Goal: Task Accomplishment & Management: Manage account settings

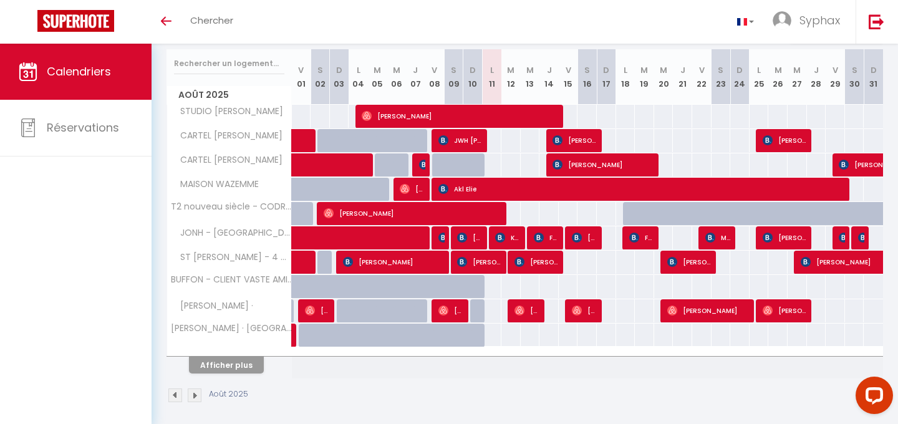
scroll to position [161, 0]
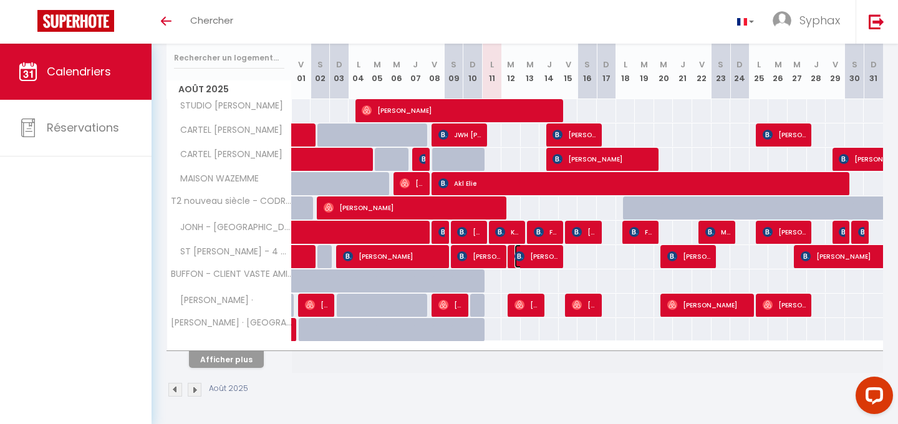
click at [557, 255] on span "[PERSON_NAME]" at bounding box center [536, 256] width 45 height 24
select select "OK"
select select "KO"
select select "0"
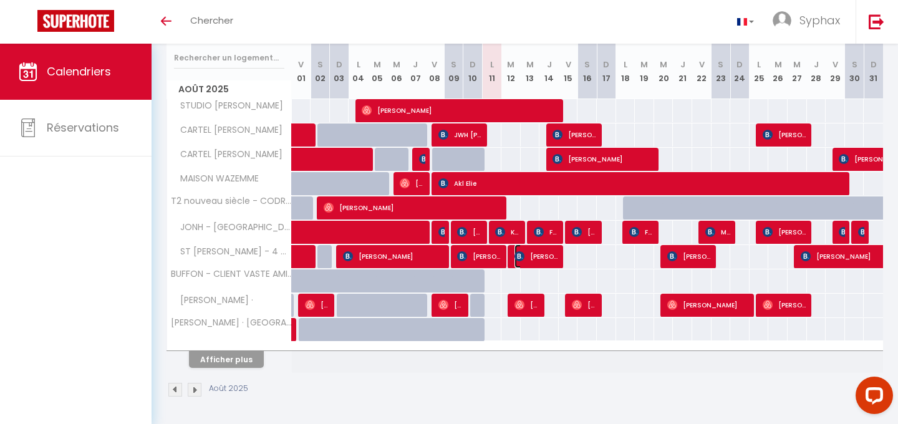
select select "1"
select select
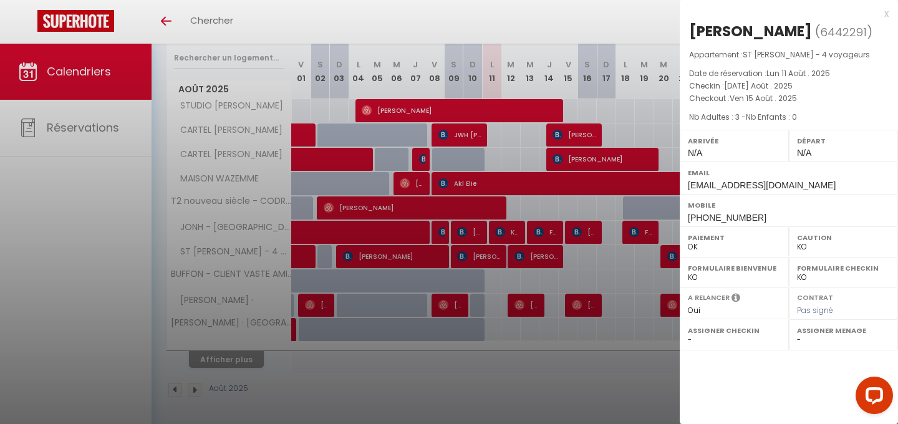
click at [883, 16] on div "x" at bounding box center [784, 13] width 209 height 15
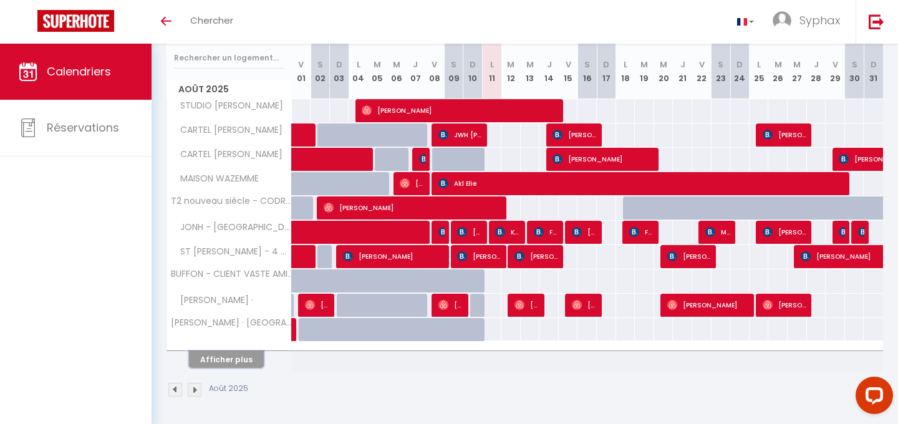
click at [243, 361] on button "Afficher plus" at bounding box center [226, 359] width 75 height 17
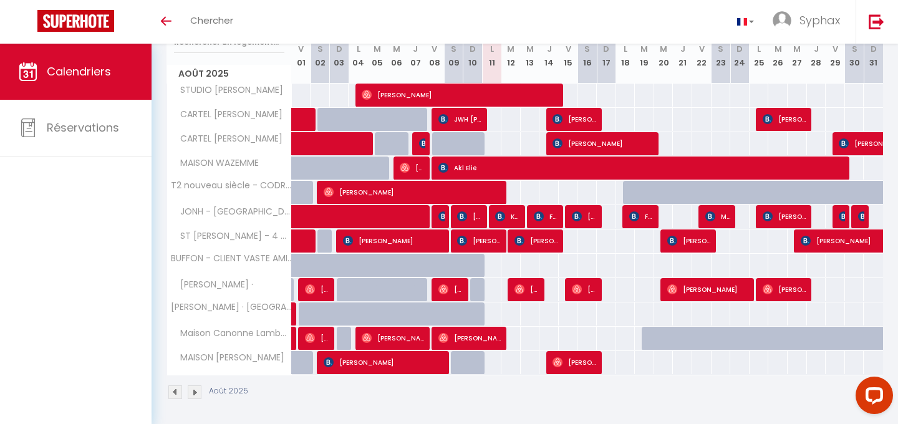
scroll to position [179, 0]
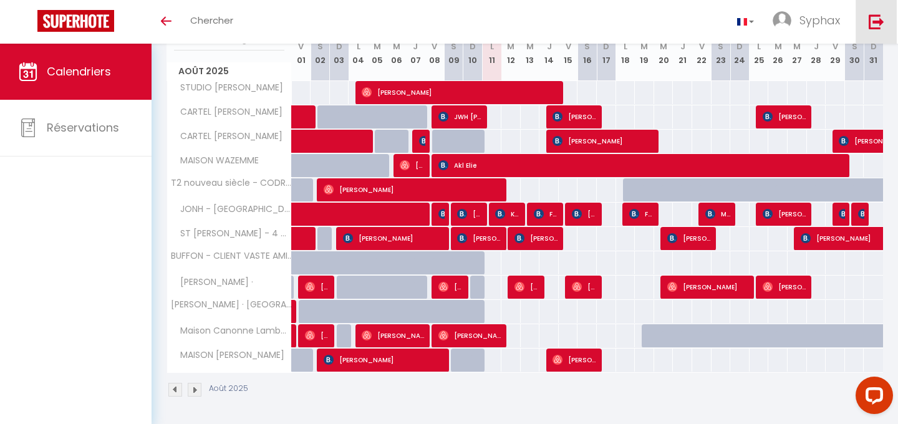
click at [870, 17] on img at bounding box center [876, 22] width 16 height 16
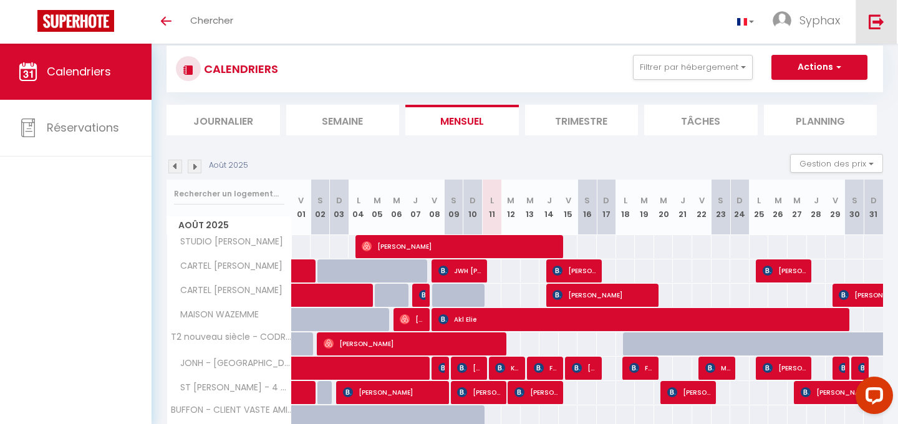
scroll to position [60, 0]
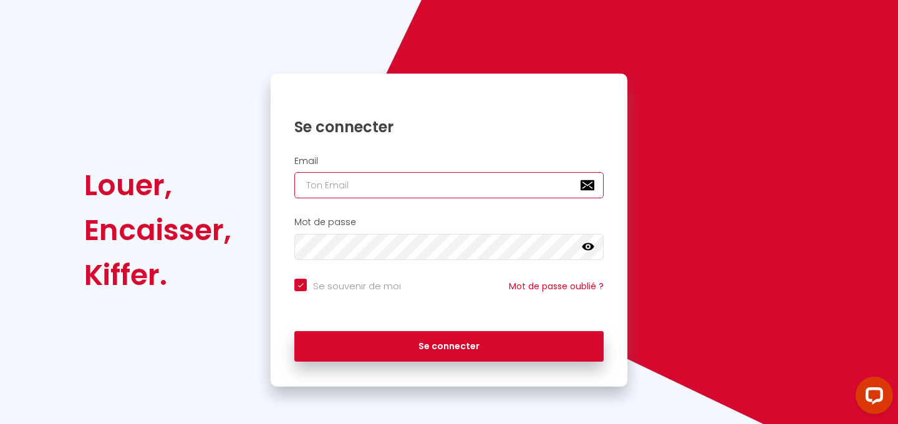
type input "[EMAIL_ADDRESS][DOMAIN_NAME]"
checkbox input "true"
click at [457, 193] on input "[EMAIL_ADDRESS][DOMAIN_NAME]" at bounding box center [448, 185] width 309 height 26
type input "[EMAIL_ADDRESS][DOMAIN_NAME]"
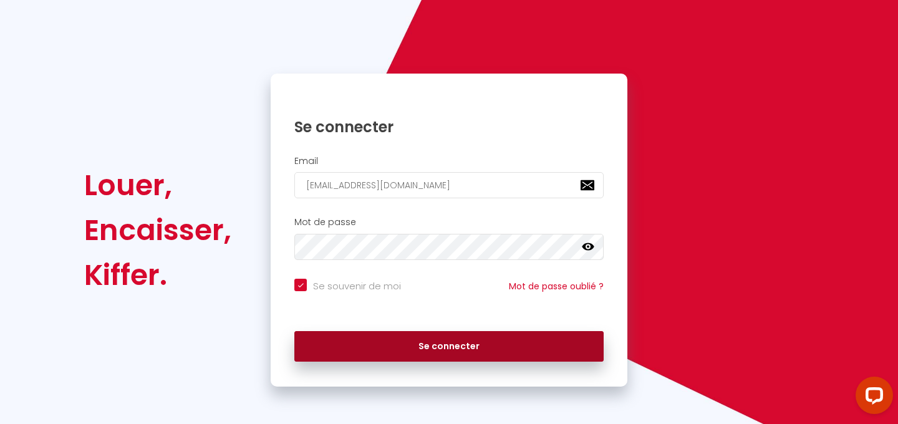
click at [432, 342] on button "Se connecter" at bounding box center [448, 346] width 309 height 31
checkbox input "true"
